Goal: Transaction & Acquisition: Register for event/course

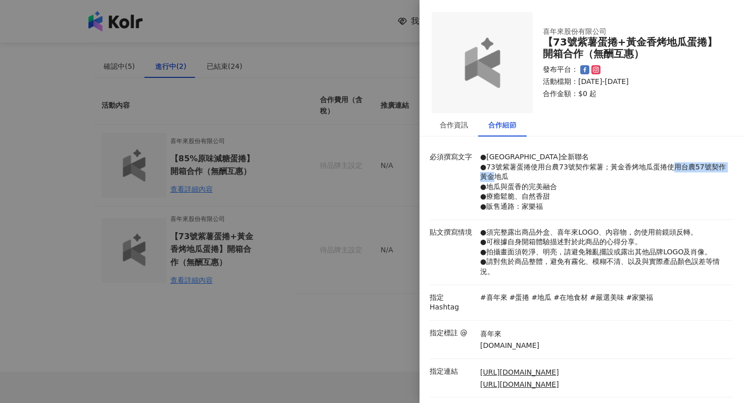
click at [369, 284] on div at bounding box center [371, 201] width 743 height 403
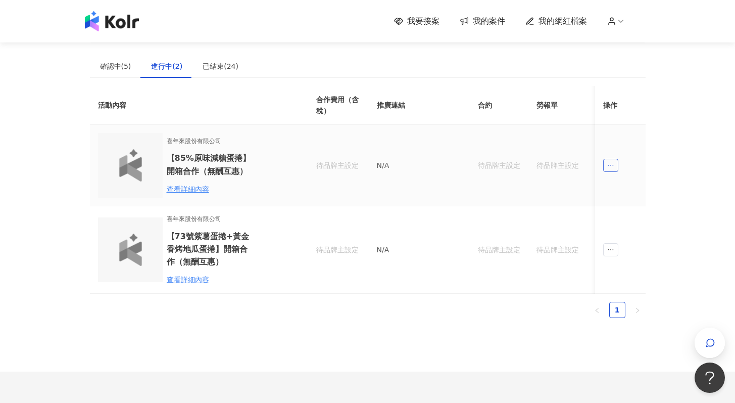
click at [616, 164] on span "ellipsis" at bounding box center [610, 165] width 15 height 13
click at [627, 215] on div "傳訊" at bounding box center [629, 210] width 35 height 11
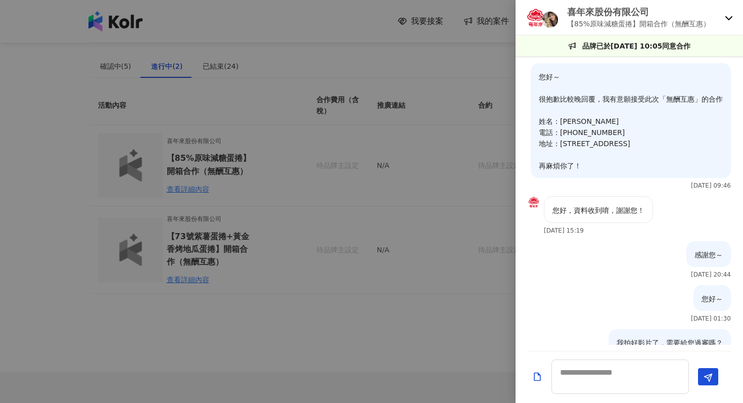
click at [455, 255] on div at bounding box center [371, 201] width 743 height 403
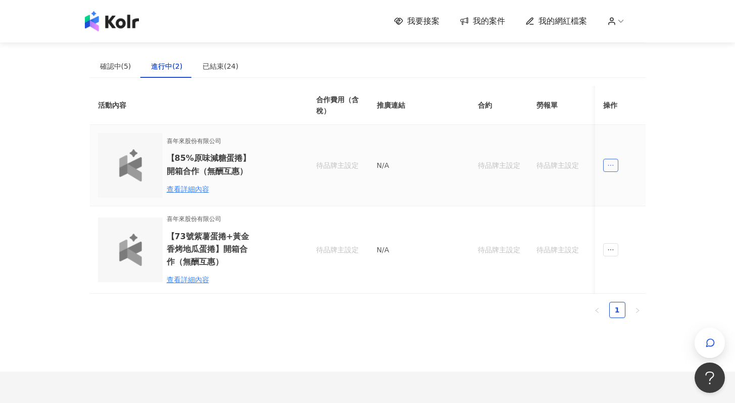
click at [612, 160] on span "ellipsis" at bounding box center [610, 165] width 15 height 13
click at [622, 215] on div "傳訊" at bounding box center [629, 210] width 35 height 11
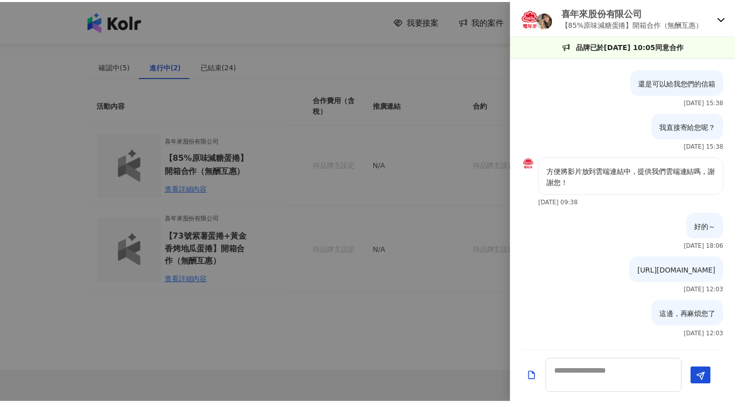
scroll to position [427, 0]
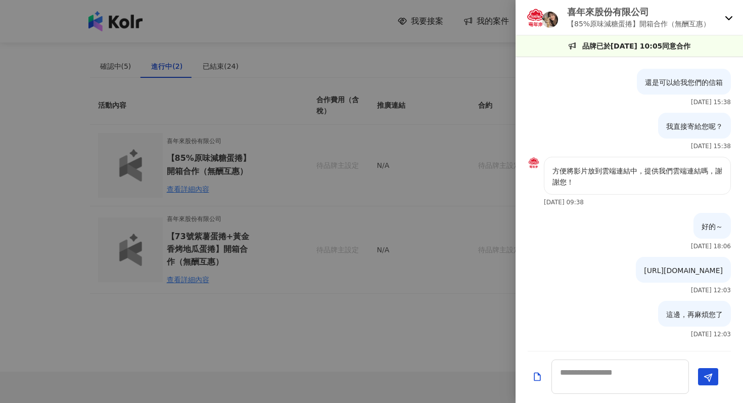
click at [431, 287] on div at bounding box center [371, 201] width 743 height 403
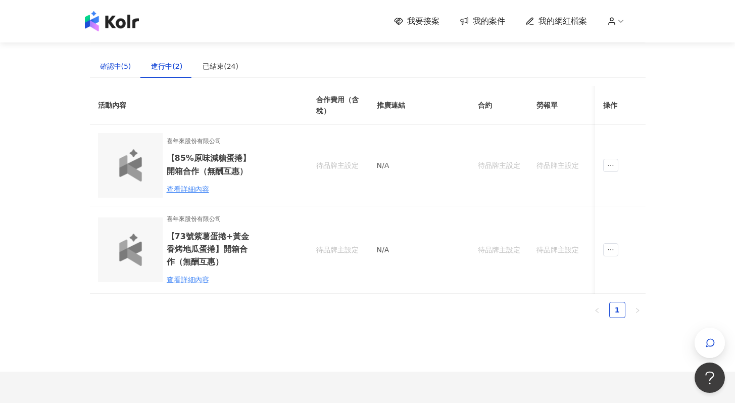
click at [113, 67] on div "確認中(5)" at bounding box center [115, 66] width 31 height 11
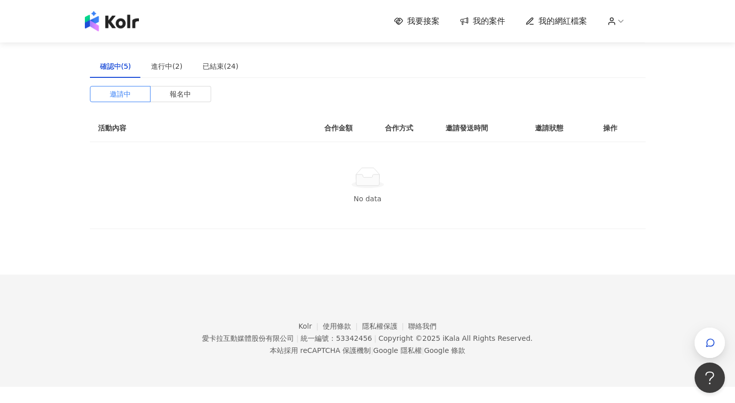
click at [378, 193] on div "No data" at bounding box center [368, 198] width 532 height 11
click at [424, 20] on span "我要接案" at bounding box center [423, 21] width 32 height 11
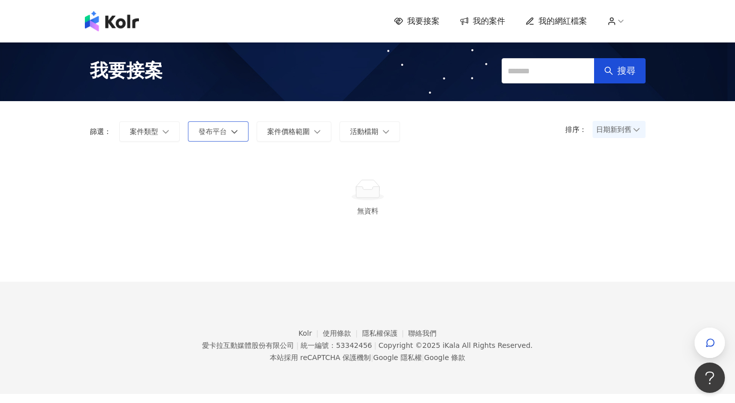
click at [229, 132] on button "發布平台" at bounding box center [218, 131] width 61 height 20
click at [240, 242] on span "Instagram" at bounding box center [233, 244] width 44 height 8
click at [238, 275] on span "套用" at bounding box center [237, 276] width 14 height 8
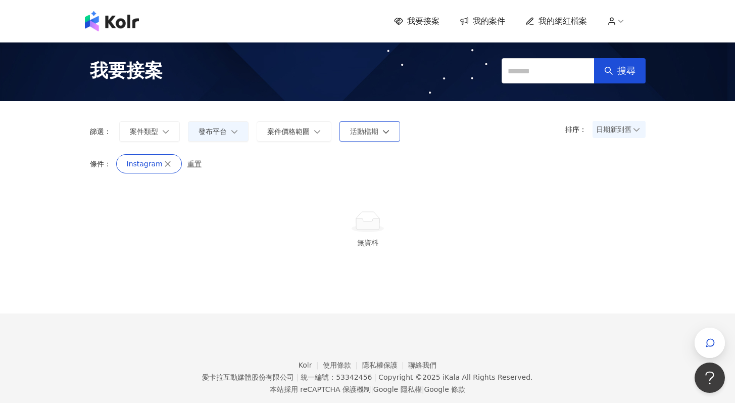
click at [359, 129] on span "活動檔期" at bounding box center [364, 131] width 28 height 8
click at [158, 127] on button "案件類型" at bounding box center [149, 131] width 61 height 20
click at [539, 221] on div at bounding box center [368, 221] width 532 height 23
click at [624, 65] on button "搜尋" at bounding box center [620, 70] width 52 height 25
click at [377, 184] on div "條件： Instagram 重置" at bounding box center [368, 170] width 576 height 32
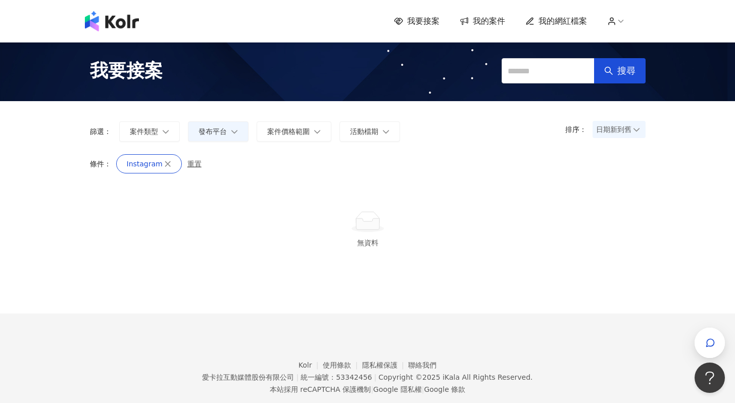
click at [188, 166] on span "重置" at bounding box center [195, 164] width 14 height 8
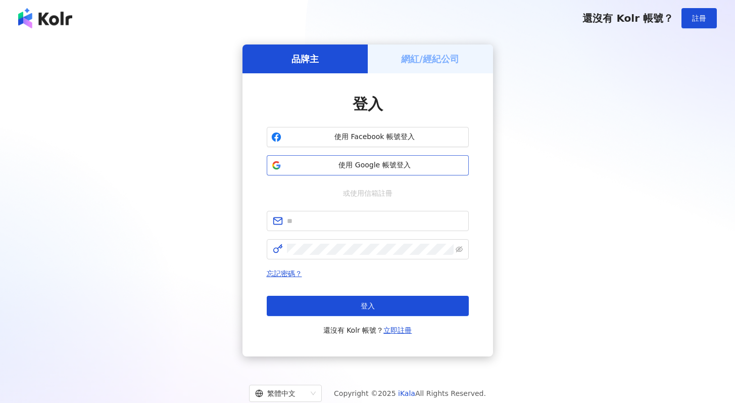
click at [384, 164] on span "使用 Google 帳號登入" at bounding box center [375, 165] width 179 height 10
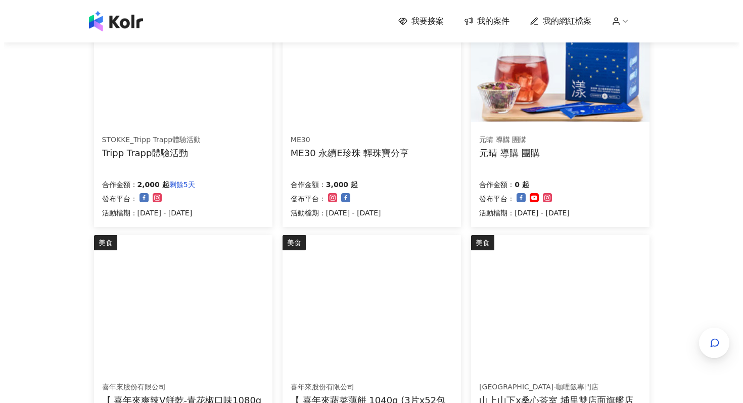
scroll to position [63, 0]
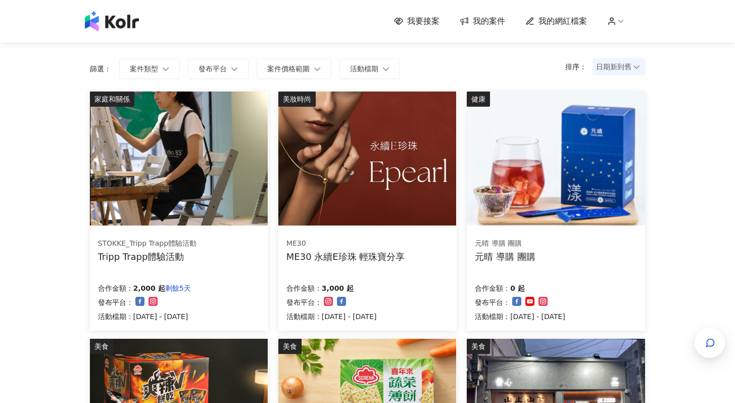
click at [396, 203] on img at bounding box center [367, 158] width 178 height 134
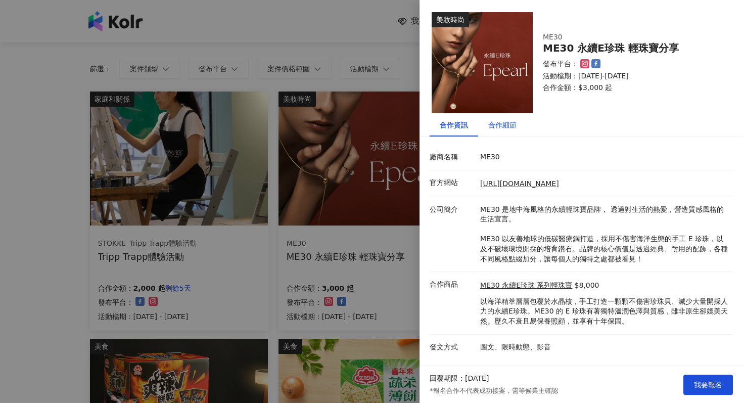
click at [496, 129] on div "合作細節" at bounding box center [502, 124] width 28 height 11
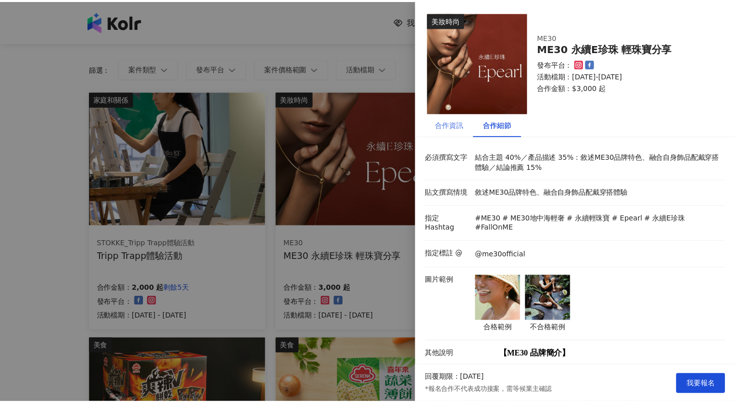
scroll to position [0, 0]
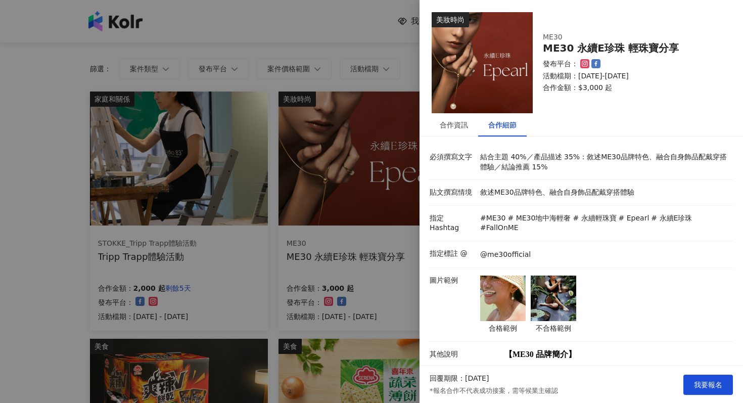
click at [557, 288] on img at bounding box center [553, 297] width 45 height 45
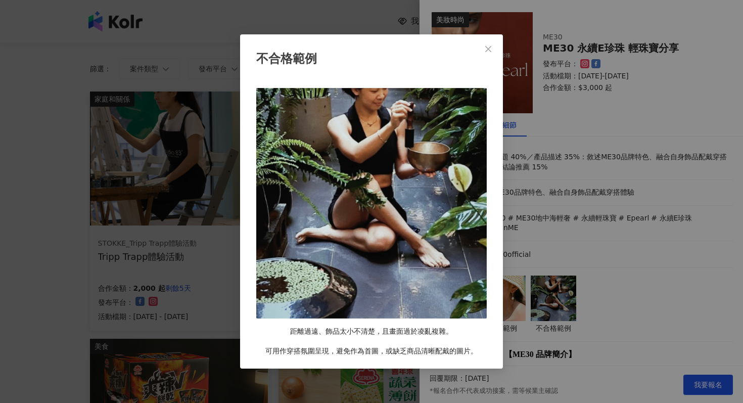
click at [623, 271] on div "不合格範例 距離過遠、飾品太小不清楚，且畫面過於凌亂複雜。 可用作穿搭氛圍呈現，避免作為首圖，或缺乏商品清晰配戴的圖片。" at bounding box center [371, 201] width 743 height 403
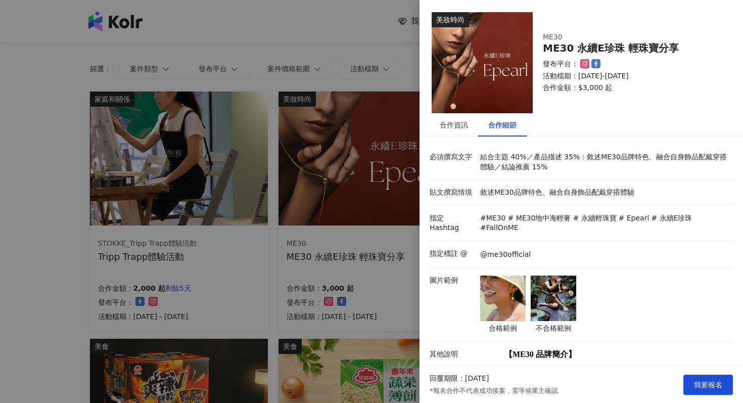
click at [632, 289] on div "合格範例 不合格範例" at bounding box center [604, 304] width 253 height 58
click at [322, 26] on div at bounding box center [371, 201] width 743 height 403
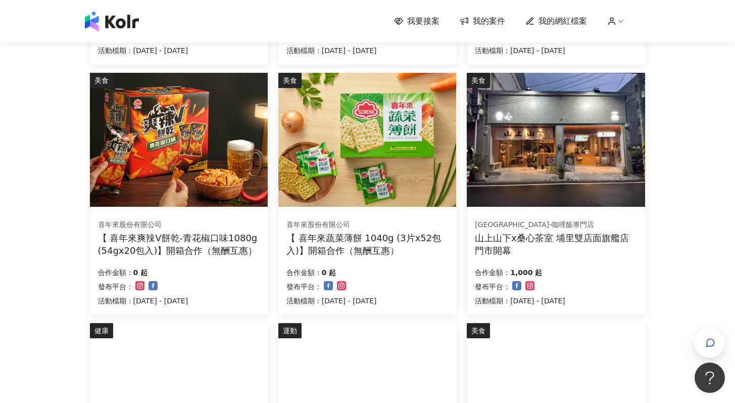
scroll to position [334, 0]
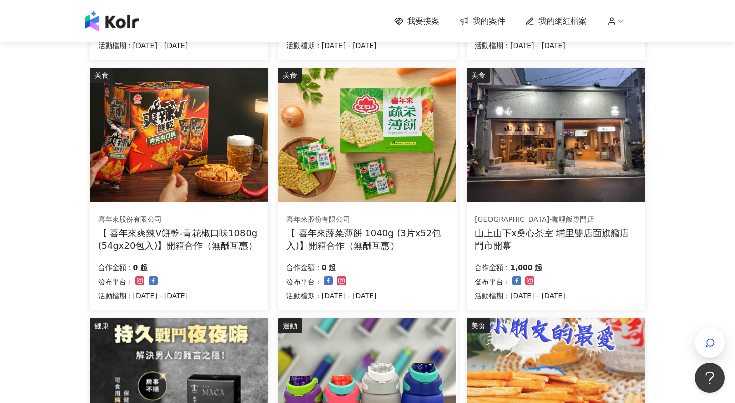
click at [179, 158] on img at bounding box center [179, 135] width 178 height 134
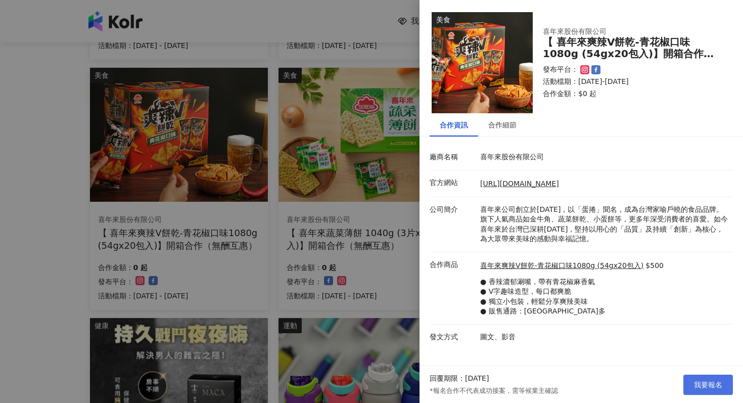
click at [707, 383] on span "我要報名" at bounding box center [708, 385] width 28 height 8
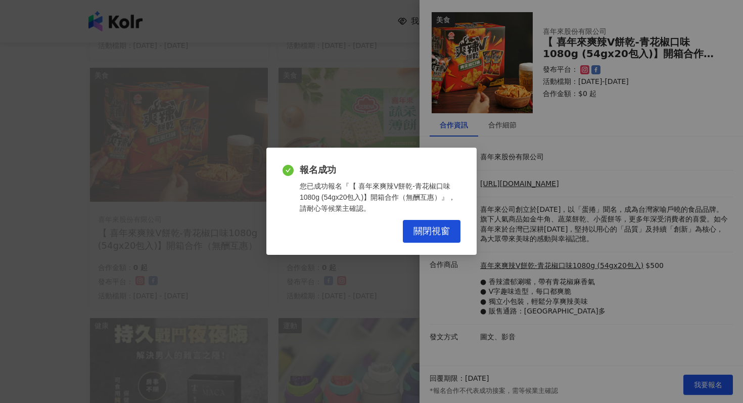
click at [507, 132] on div "報名成功 您已成功報名『【 喜年來爽辣V餅乾-青花椒口味1080g (54gx20包入)】開箱合作（無酬互惠）』，請耐心等候業主確認。 關閉視窗" at bounding box center [371, 201] width 743 height 403
click at [428, 225] on button "關閉視窗" at bounding box center [432, 231] width 58 height 23
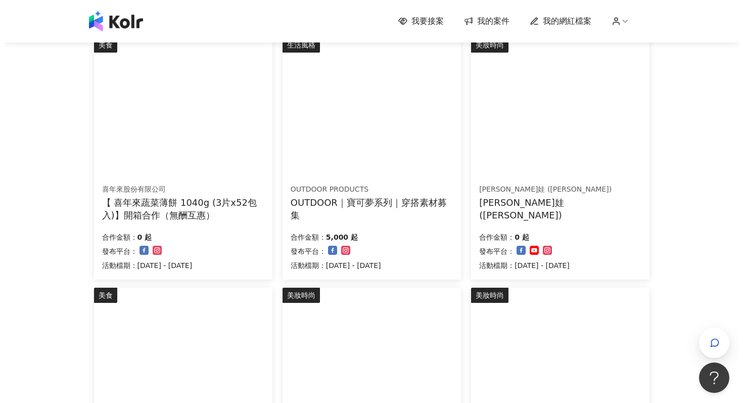
scroll to position [364, 0]
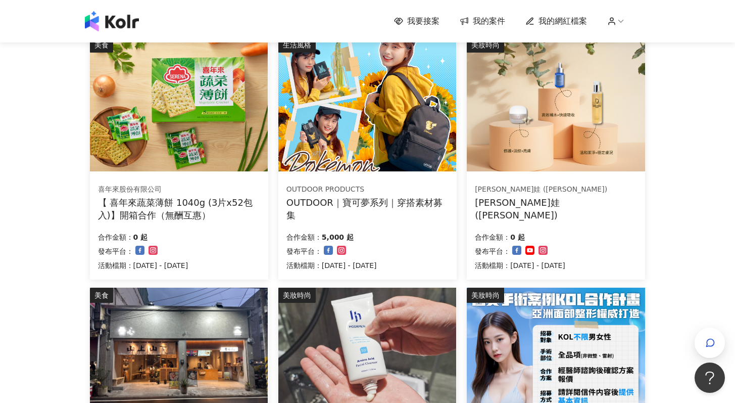
click at [381, 116] on img at bounding box center [367, 104] width 178 height 134
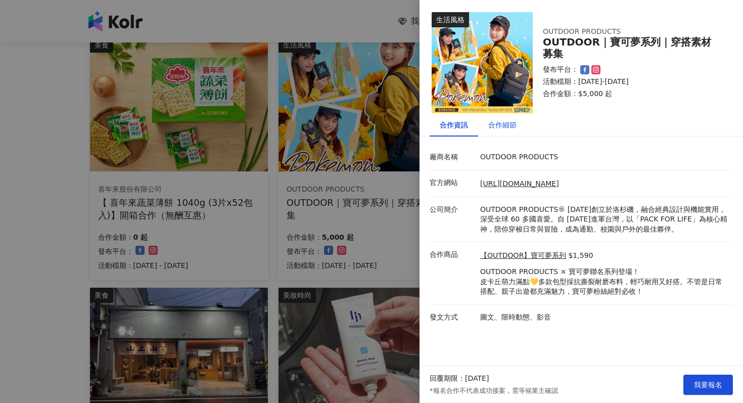
click at [509, 123] on div "合作細節" at bounding box center [502, 124] width 28 height 11
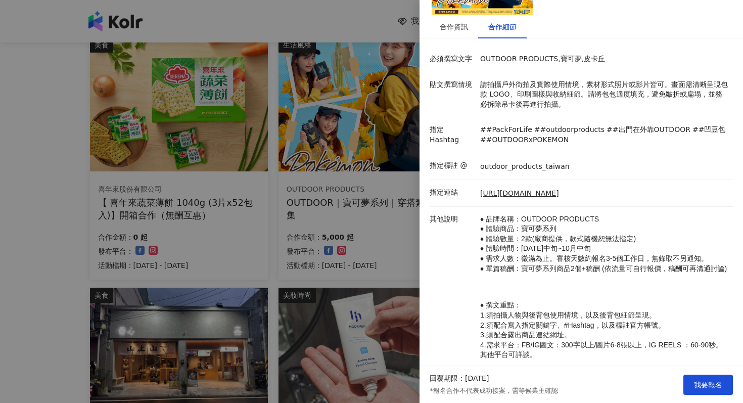
scroll to position [194, 0]
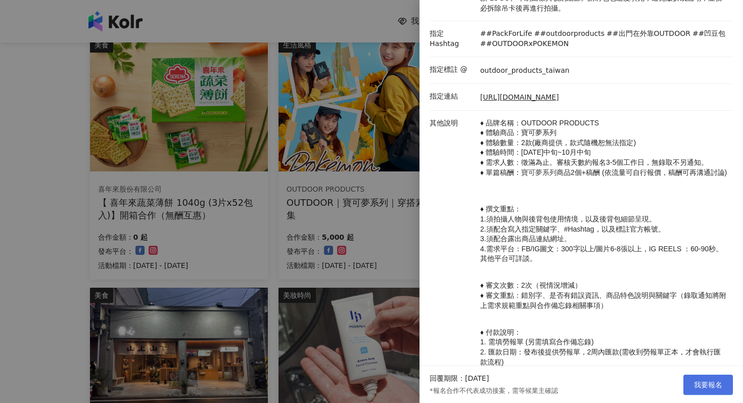
click at [693, 380] on button "我要報名" at bounding box center [708, 385] width 50 height 20
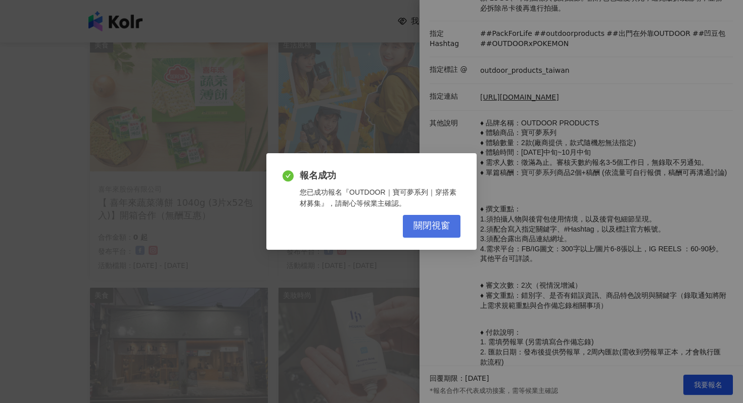
click at [438, 221] on span "關閉視窗" at bounding box center [431, 225] width 36 height 11
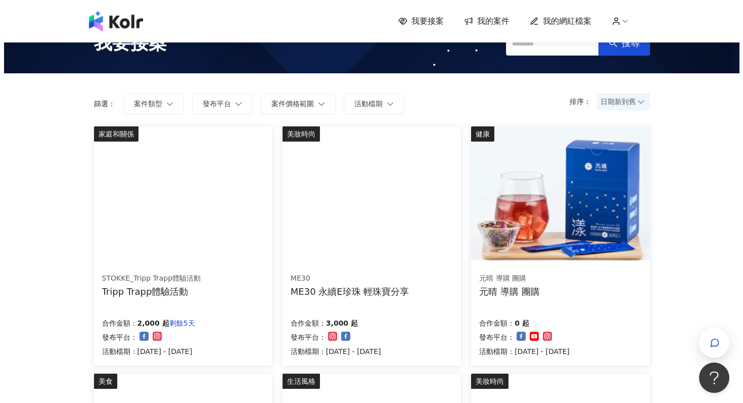
scroll to position [0, 0]
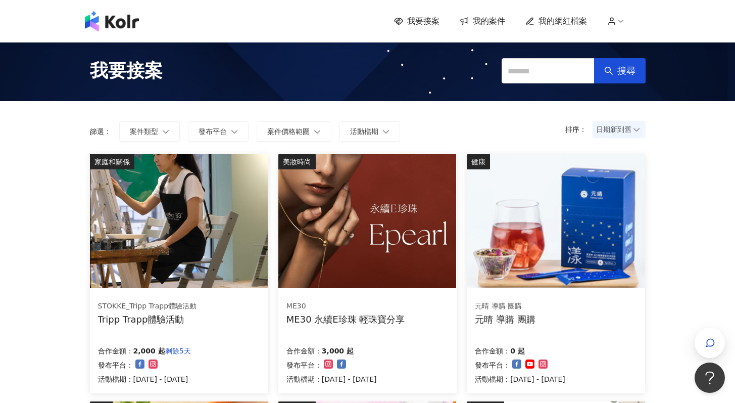
click at [174, 214] on img at bounding box center [179, 221] width 178 height 134
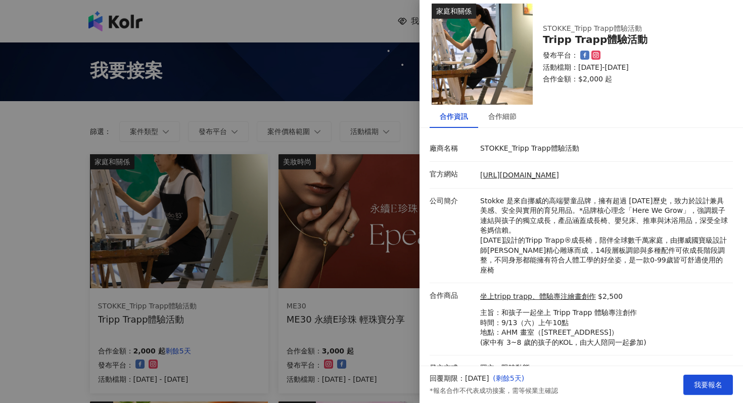
scroll to position [13, 0]
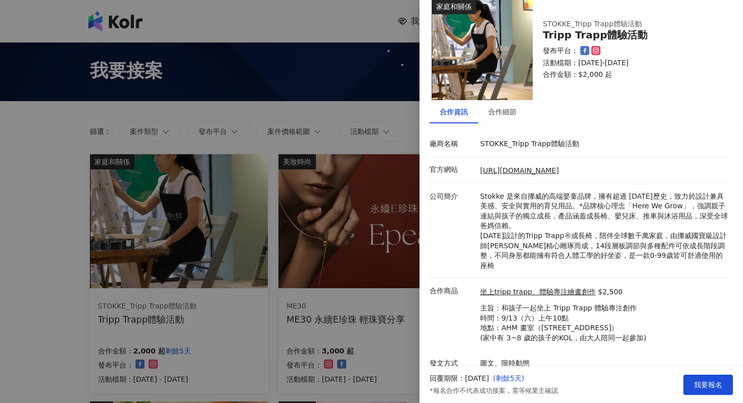
drag, startPoint x: 55, startPoint y: 238, endPoint x: 78, endPoint y: 239, distance: 23.3
click at [56, 238] on div at bounding box center [371, 201] width 743 height 403
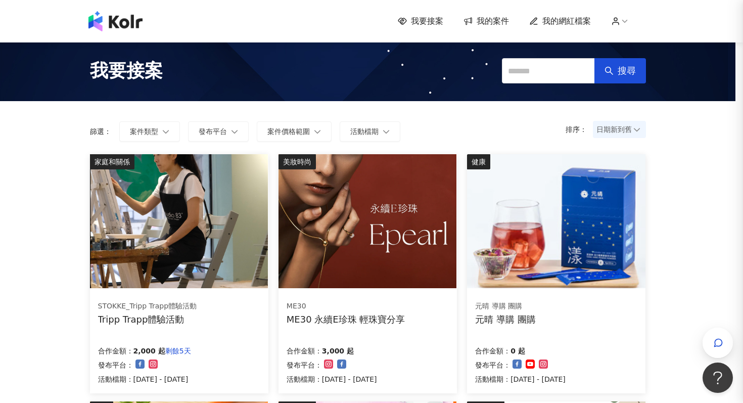
scroll to position [0, 0]
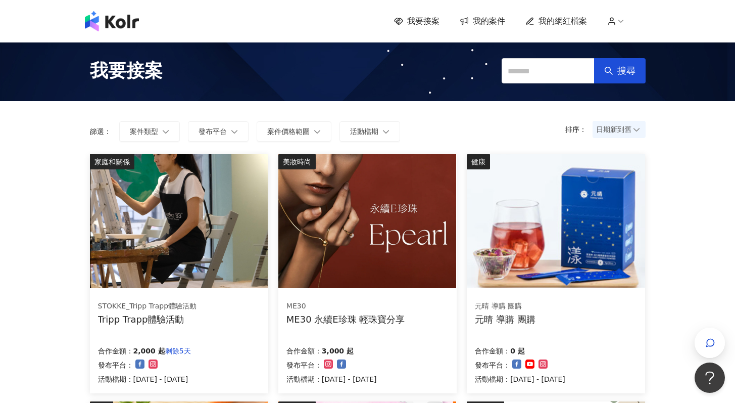
click at [407, 246] on img at bounding box center [367, 221] width 178 height 134
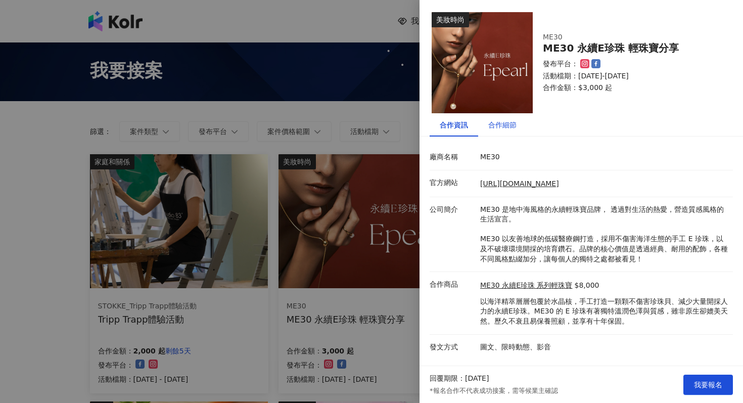
click at [497, 129] on div "合作細節" at bounding box center [502, 124] width 28 height 11
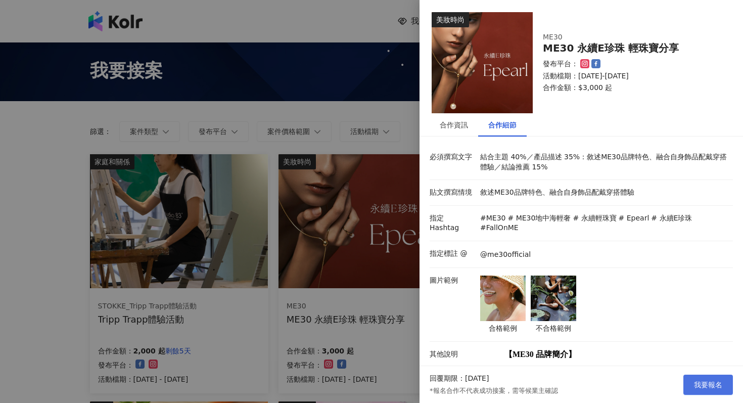
click at [714, 381] on span "我要報名" at bounding box center [708, 385] width 28 height 8
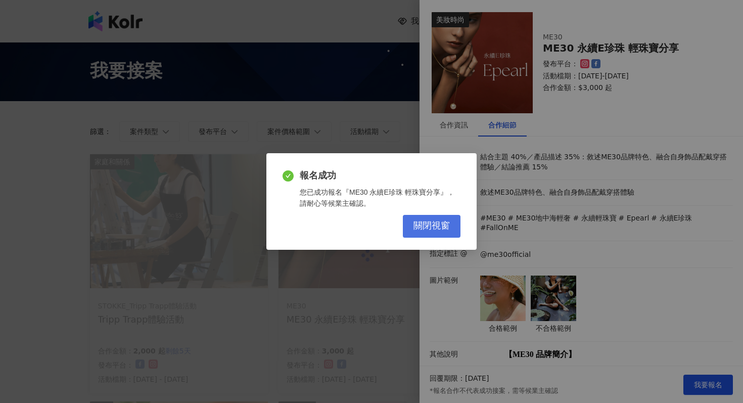
click at [438, 221] on span "關閉視窗" at bounding box center [431, 225] width 36 height 11
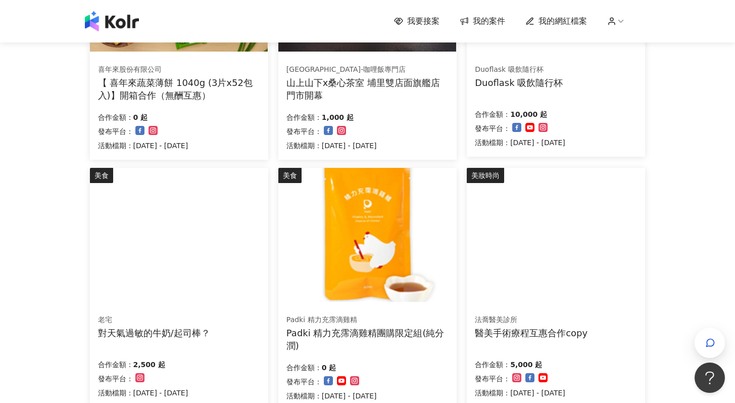
scroll to position [571, 0]
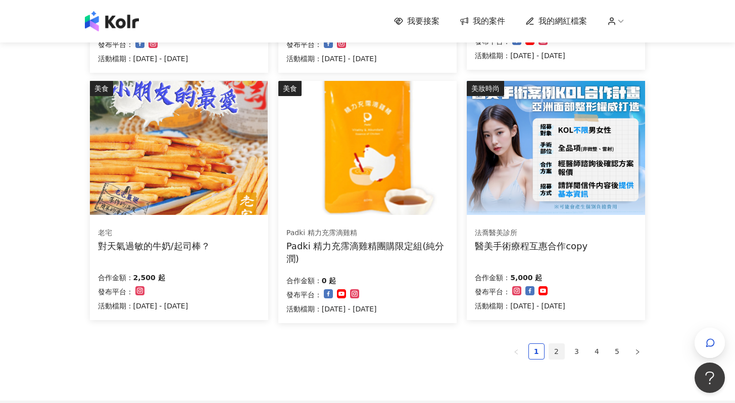
click at [558, 350] on link "2" at bounding box center [556, 351] width 15 height 15
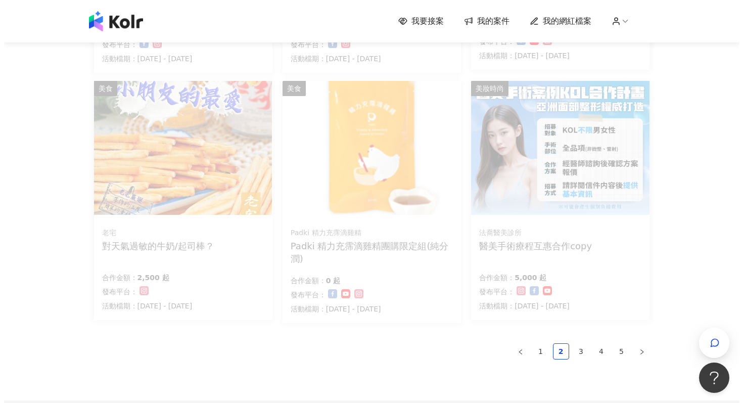
scroll to position [573, 0]
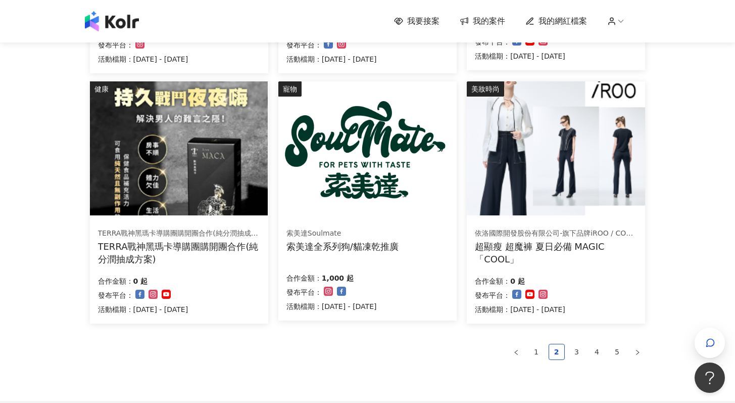
click at [402, 174] on img at bounding box center [367, 148] width 178 height 134
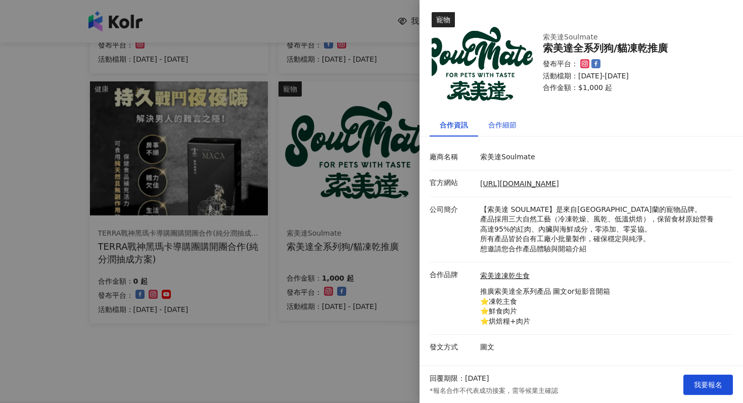
click at [507, 124] on div "合作細節" at bounding box center [502, 124] width 28 height 11
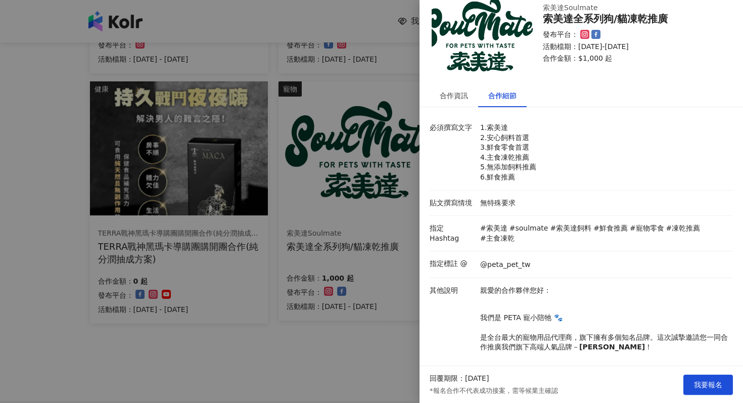
scroll to position [39, 0]
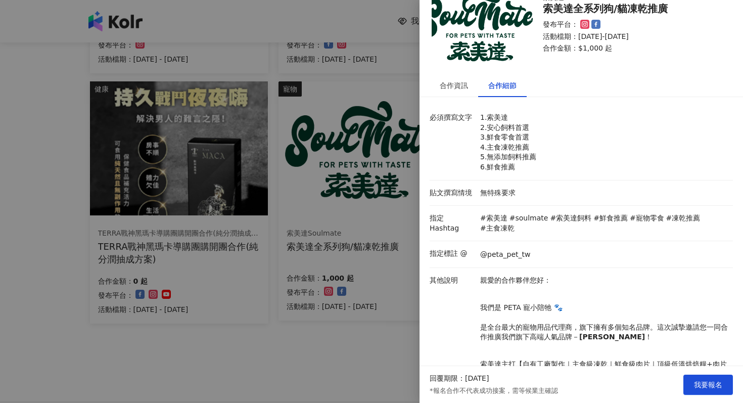
click at [354, 331] on div at bounding box center [371, 201] width 743 height 403
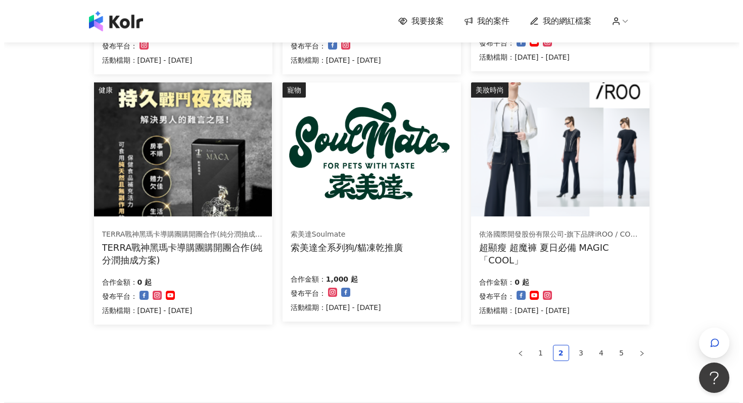
scroll to position [571, 0]
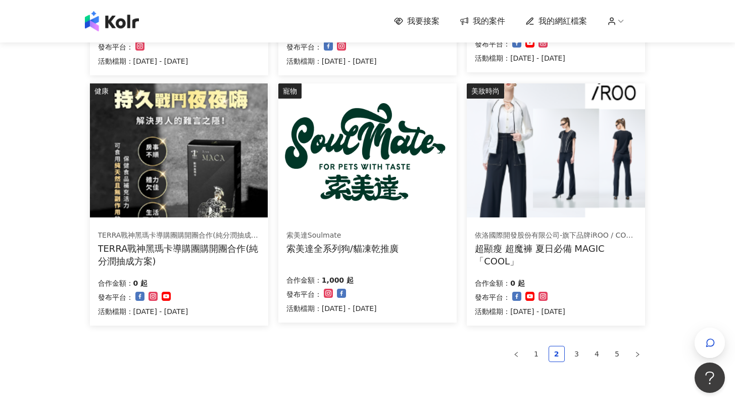
click at [561, 142] on img at bounding box center [556, 150] width 178 height 134
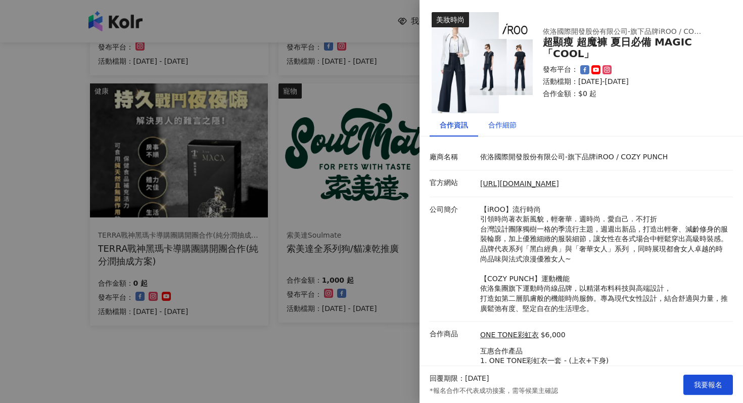
click at [514, 123] on div "合作細節" at bounding box center [502, 124] width 28 height 11
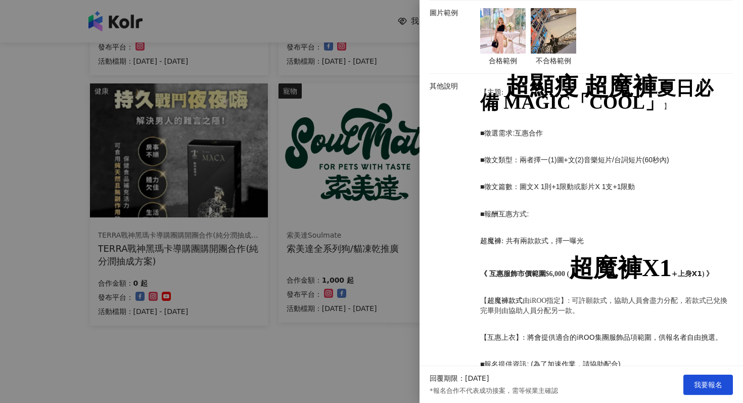
scroll to position [668, 0]
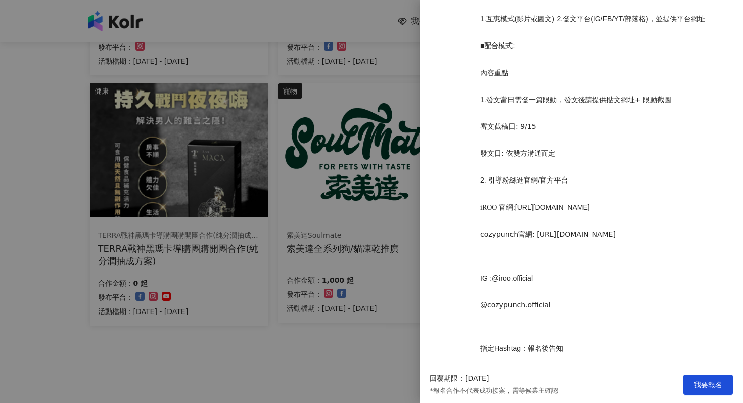
click at [281, 326] on div at bounding box center [371, 201] width 743 height 403
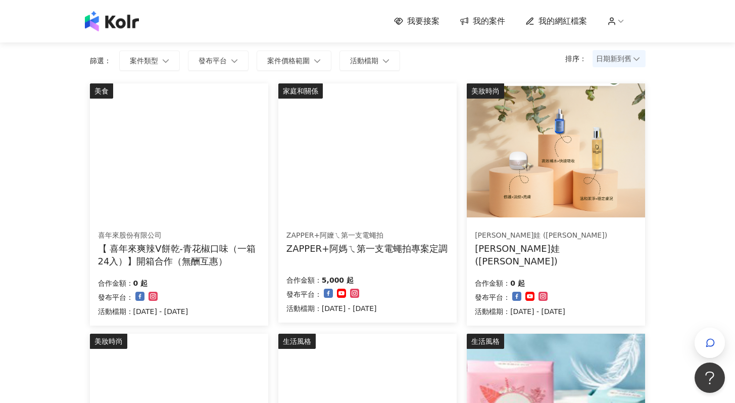
scroll to position [0, 0]
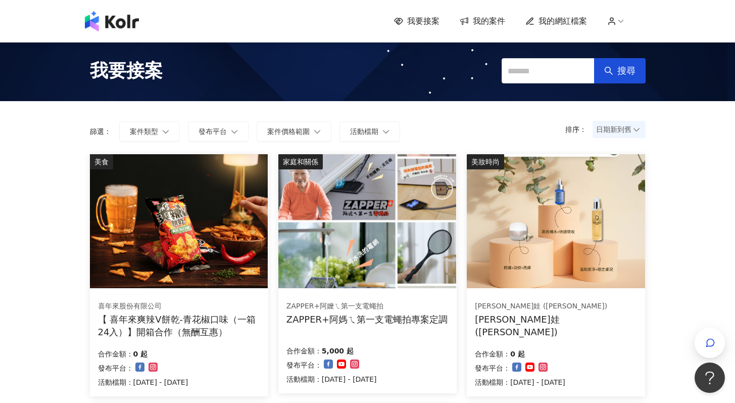
click at [703, 78] on div "我要接案 搜尋" at bounding box center [367, 70] width 735 height 61
click at [270, 97] on div "我要接案 搜尋" at bounding box center [367, 70] width 735 height 61
